Goal: Register for event/course

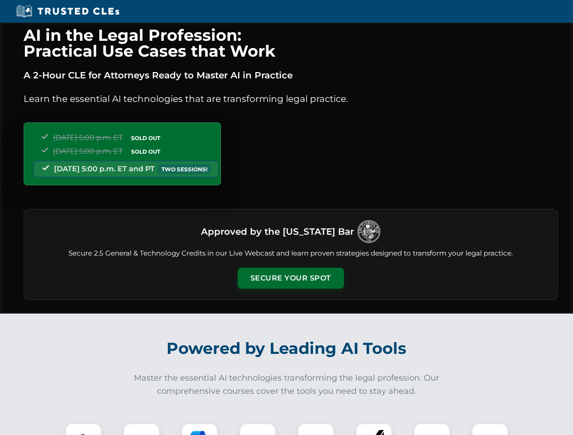
click at [290, 278] on button "Secure Your Spot" at bounding box center [291, 278] width 106 height 21
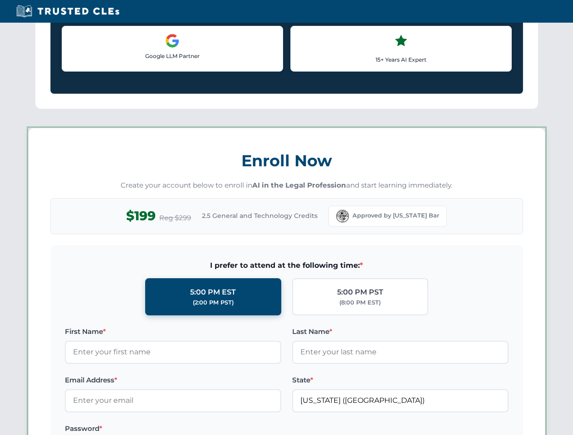
click at [141, 429] on label "Password *" at bounding box center [173, 428] width 216 height 11
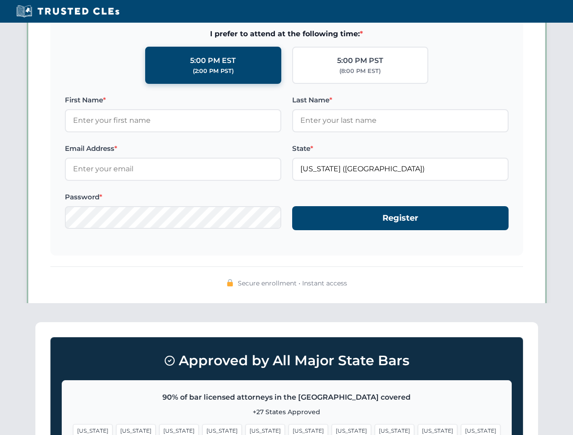
click at [331, 429] on span "[US_STATE]" at bounding box center [350, 430] width 39 height 13
click at [418, 429] on span "[US_STATE]" at bounding box center [437, 430] width 39 height 13
